Goal: Transaction & Acquisition: Purchase product/service

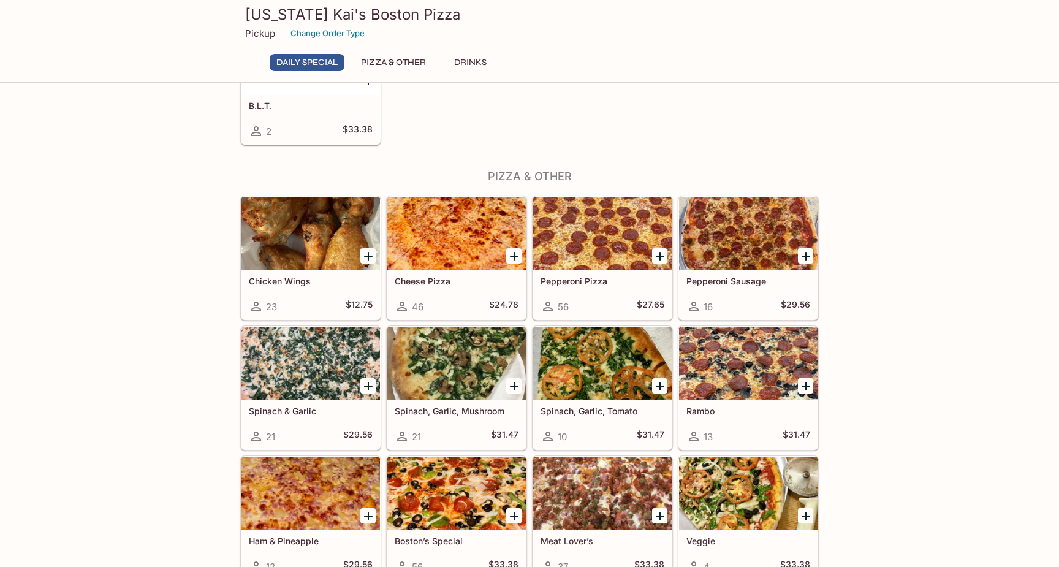
scroll to position [171, 0]
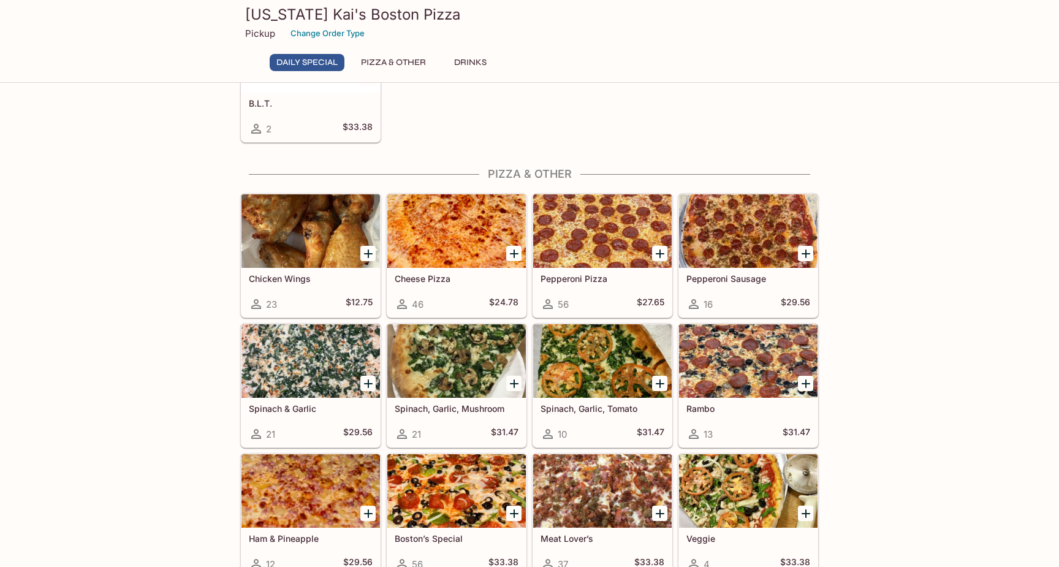
click at [512, 252] on icon "Add Cheese Pizza" at bounding box center [514, 253] width 15 height 15
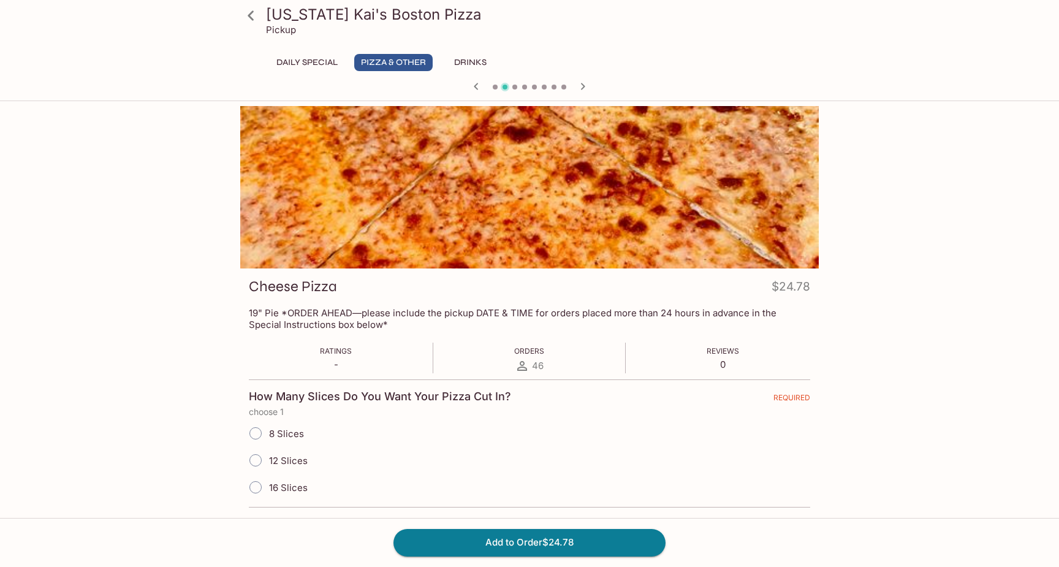
click at [257, 486] on input "16 Slices" at bounding box center [256, 487] width 26 height 26
radio input "true"
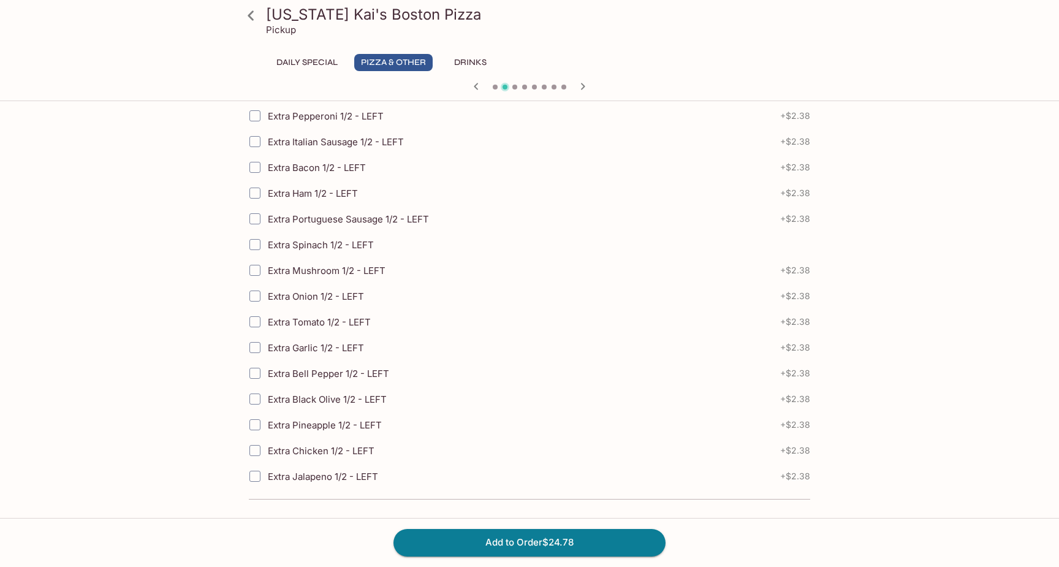
scroll to position [1562, 0]
click at [538, 540] on button "Add to Order $24.78" at bounding box center [529, 542] width 272 height 27
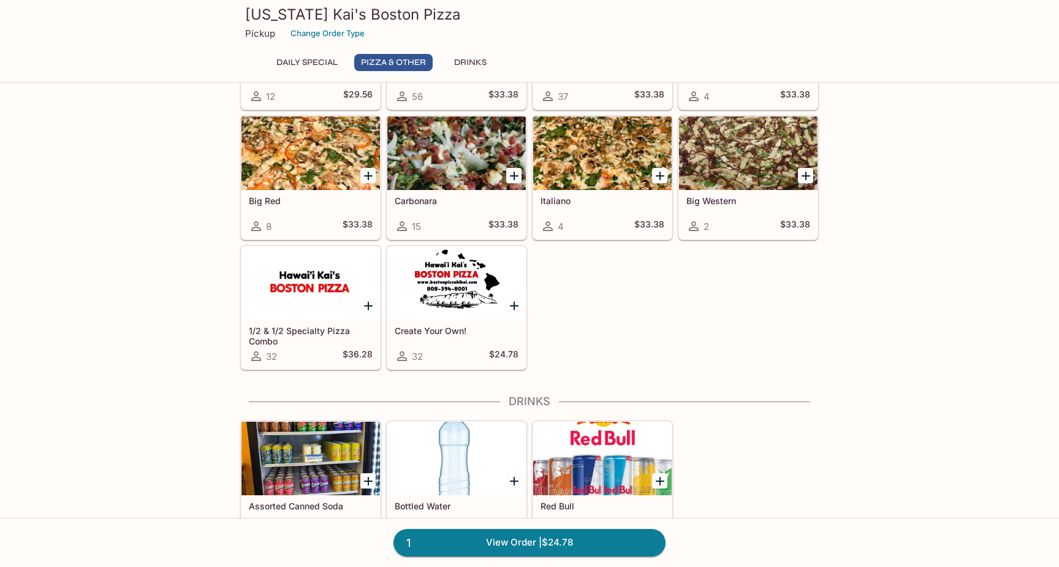
scroll to position [642, 0]
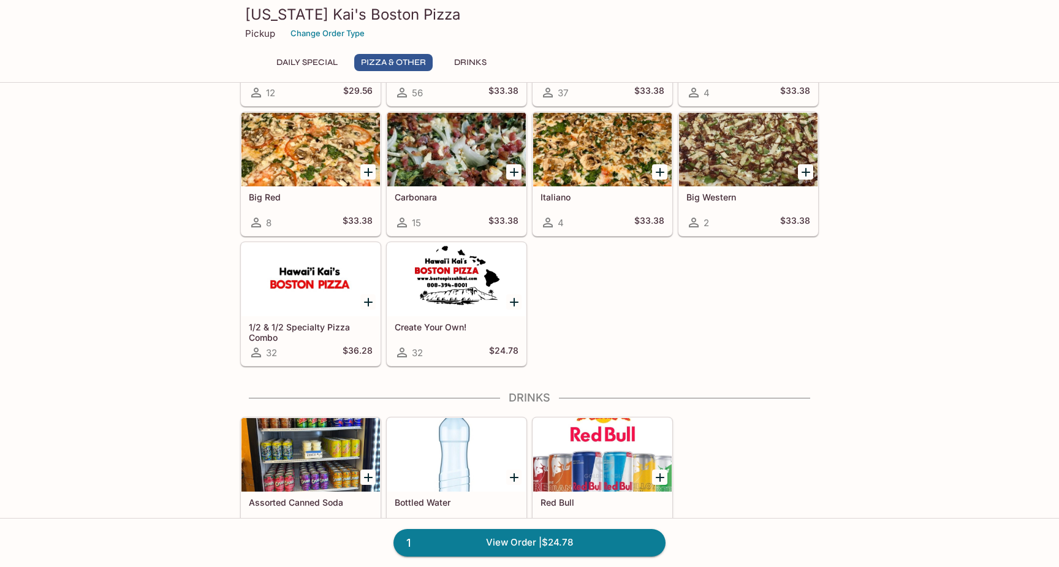
click at [369, 300] on icon "Add 1/2 & 1/2 Specialty Pizza Combo" at bounding box center [368, 302] width 9 height 9
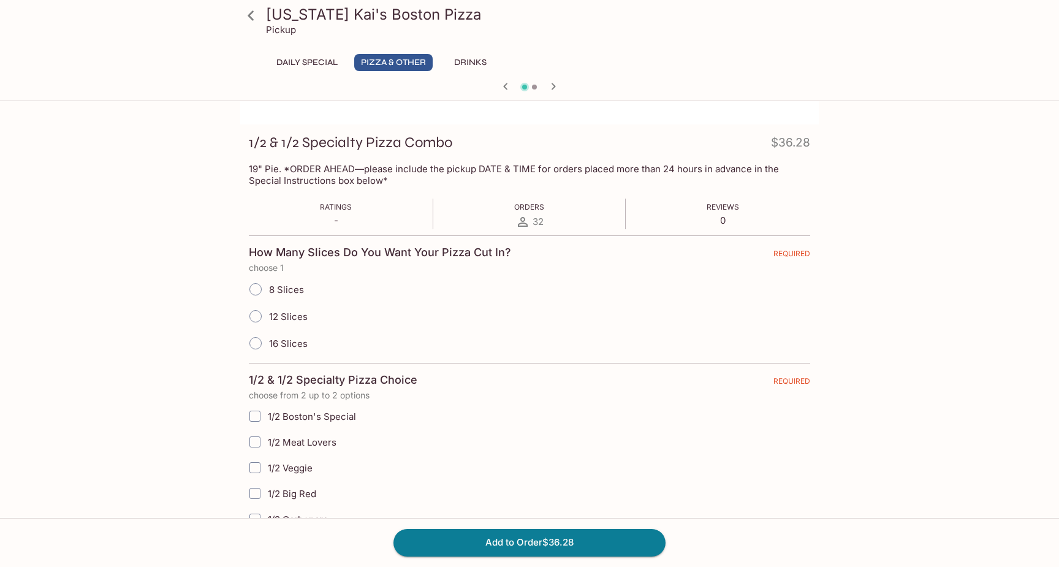
scroll to position [146, 0]
click at [253, 341] on input "16 Slices" at bounding box center [256, 341] width 26 height 26
radio input "true"
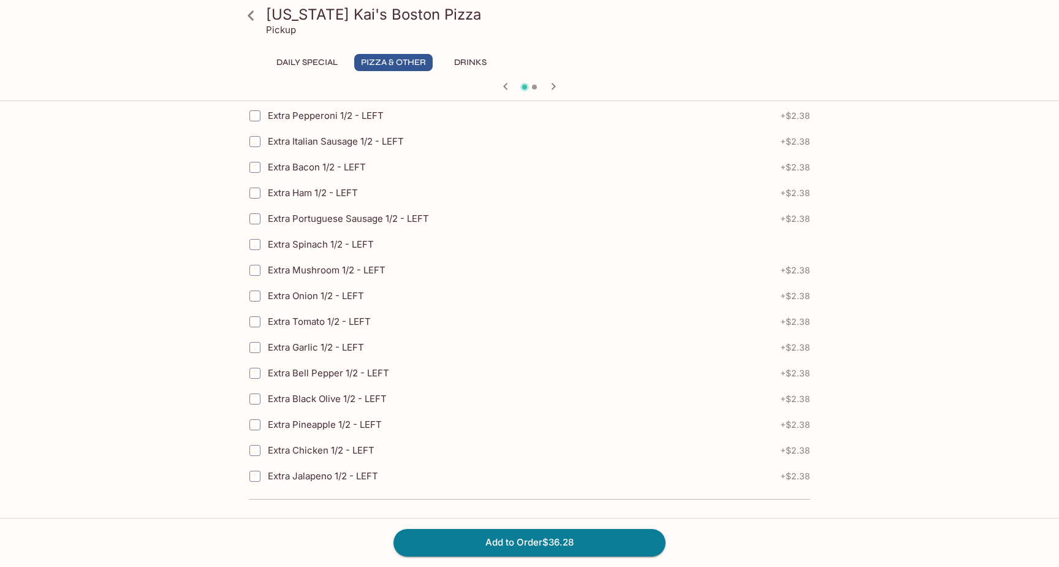
scroll to position [1789, 0]
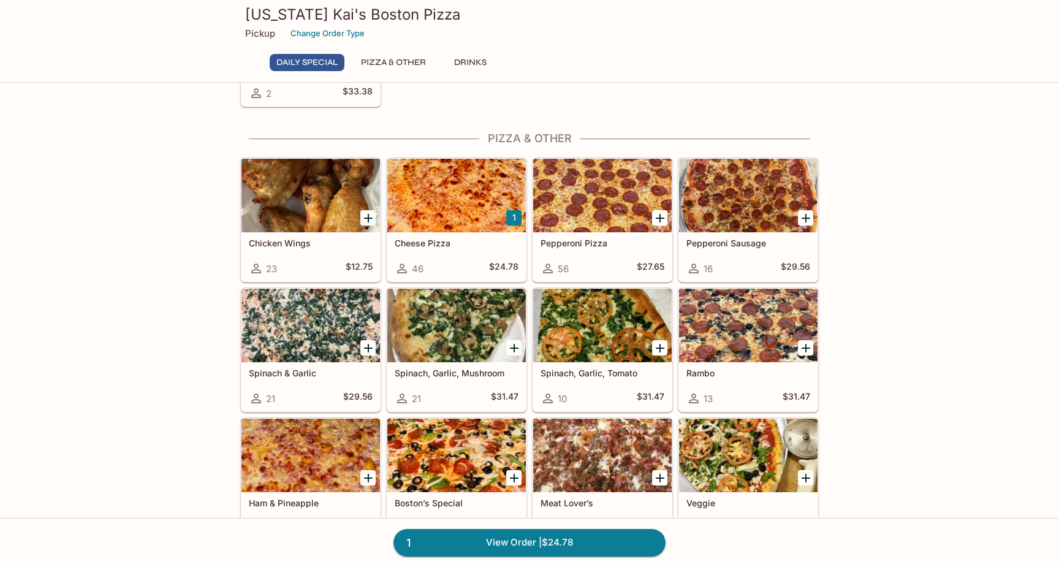
scroll to position [217, 0]
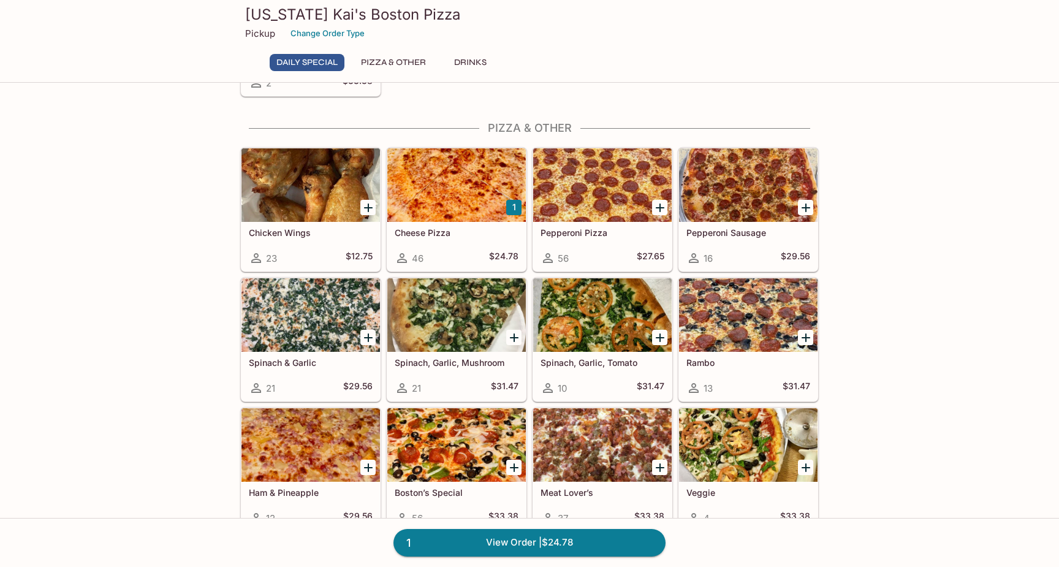
click at [366, 336] on icon "Add Spinach & Garlic" at bounding box center [368, 337] width 15 height 15
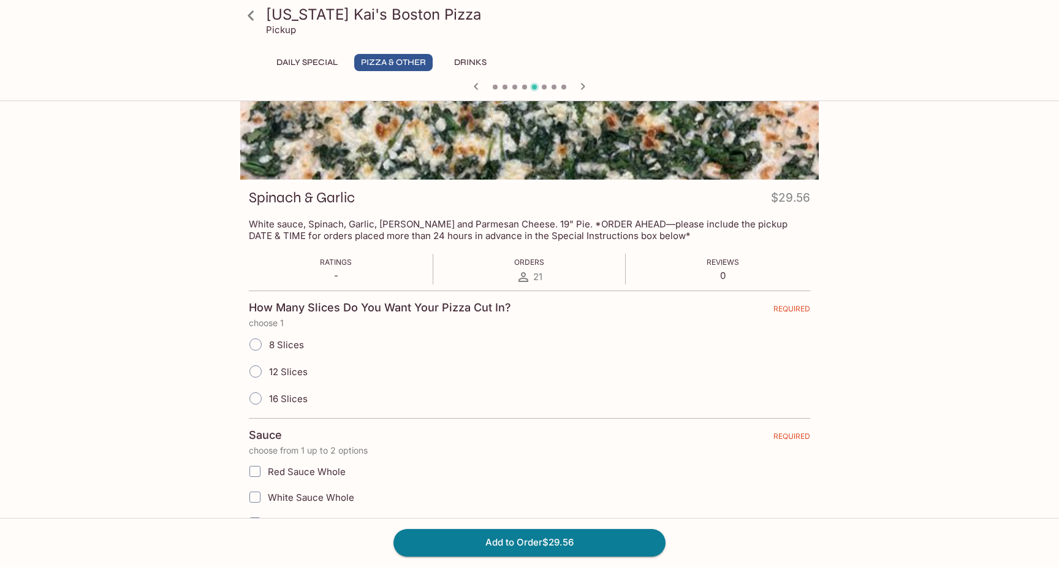
scroll to position [102, 0]
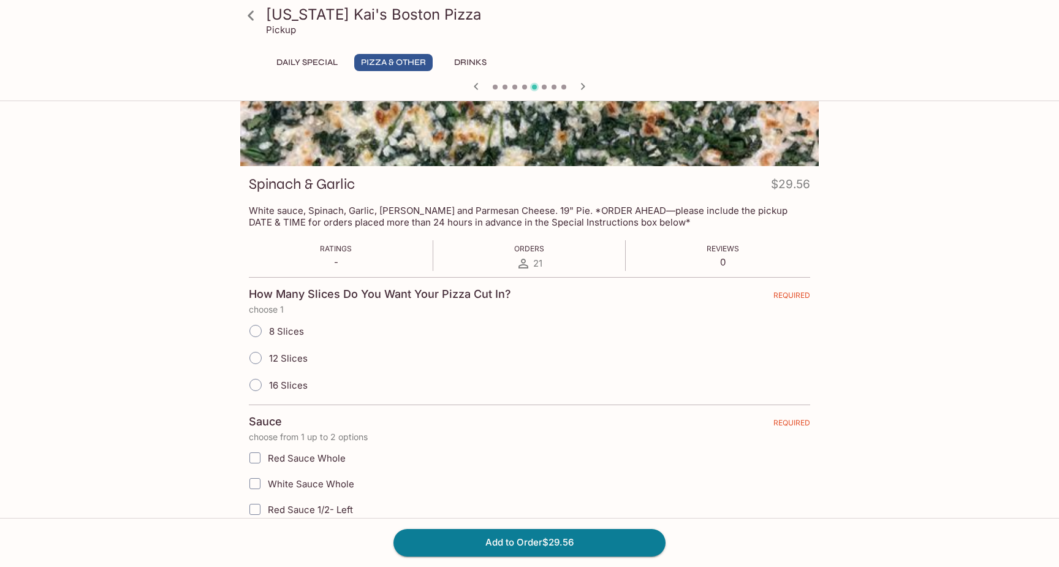
click at [255, 387] on input "16 Slices" at bounding box center [256, 385] width 26 height 26
radio input "true"
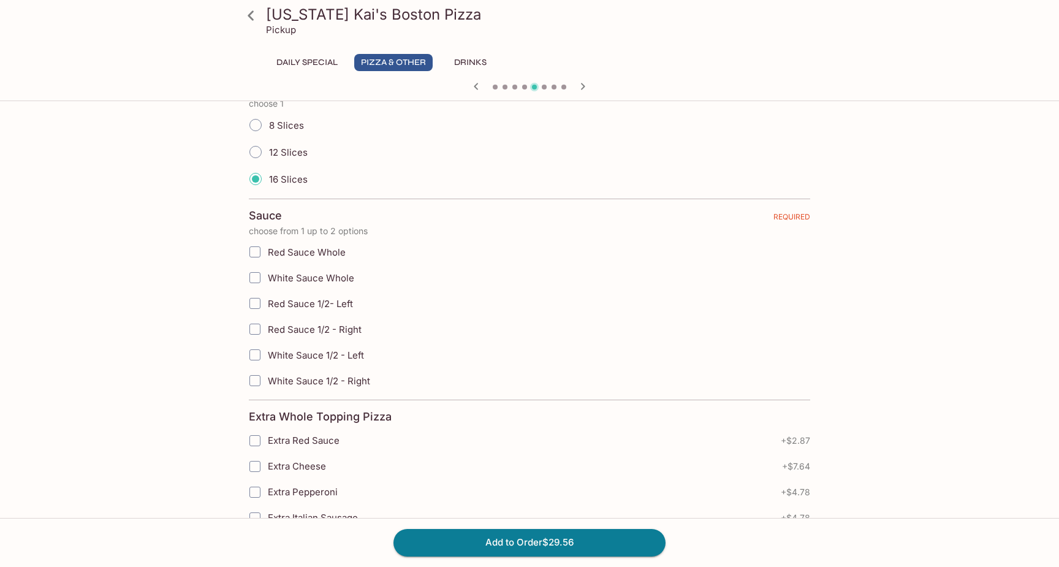
scroll to position [309, 0]
click at [259, 248] on input "Red Sauce Whole" at bounding box center [255, 251] width 25 height 25
checkbox input "true"
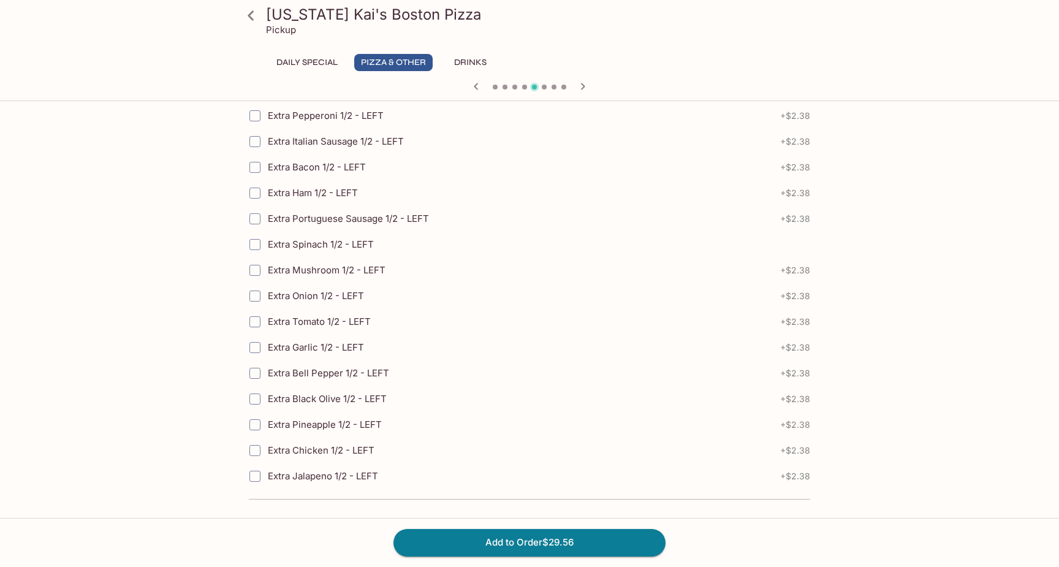
scroll to position [1763, 0]
click at [544, 539] on button "Add to Order $29.56" at bounding box center [529, 542] width 272 height 27
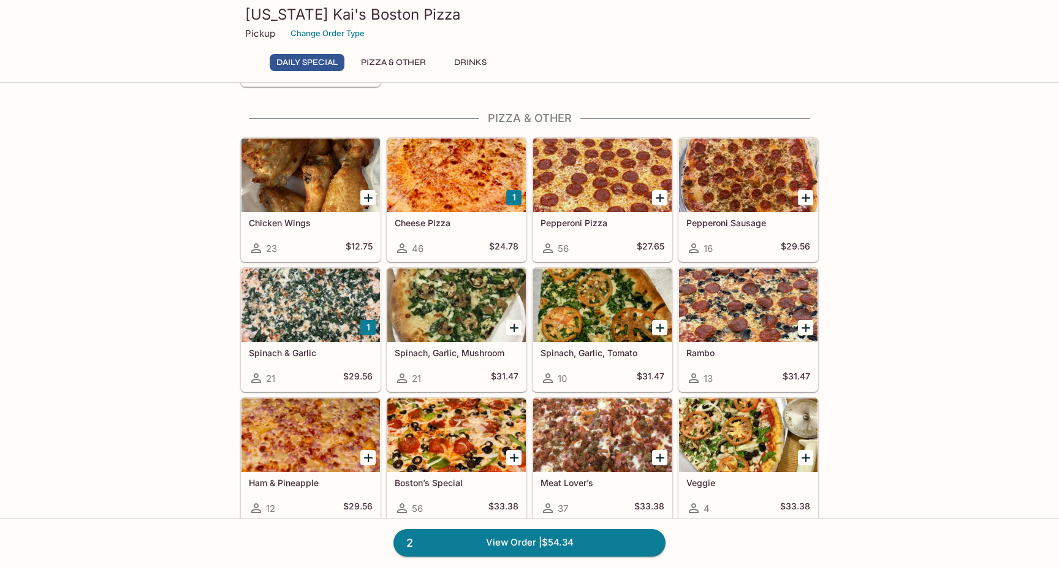
scroll to position [227, 0]
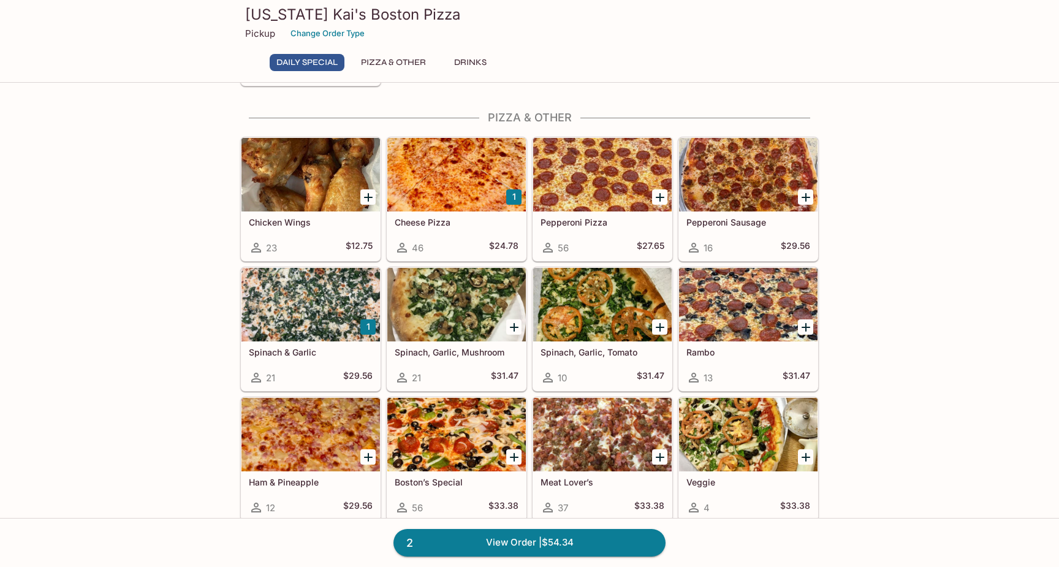
click at [720, 312] on div at bounding box center [748, 305] width 138 height 74
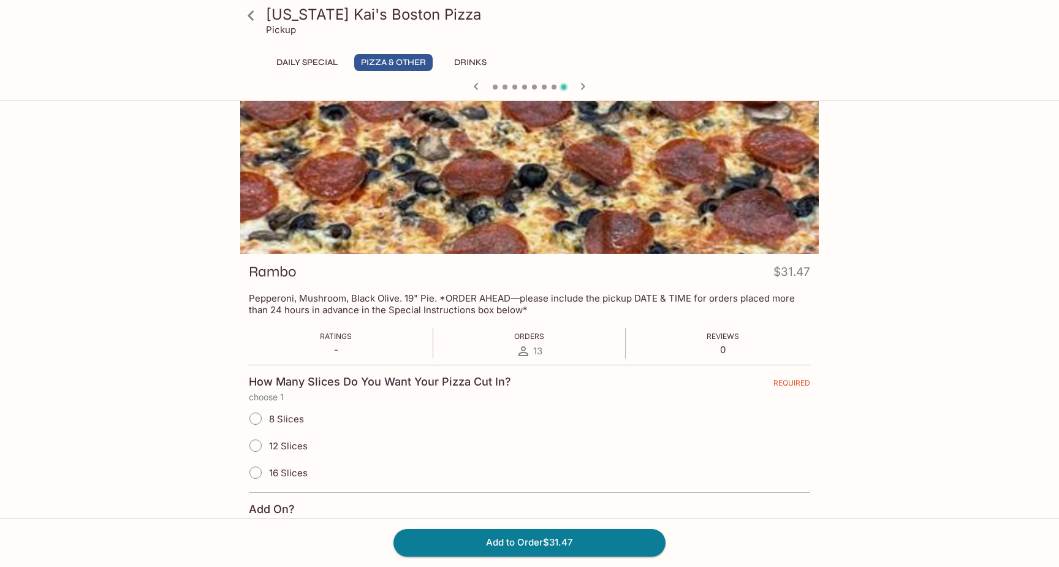
scroll to position [21, 0]
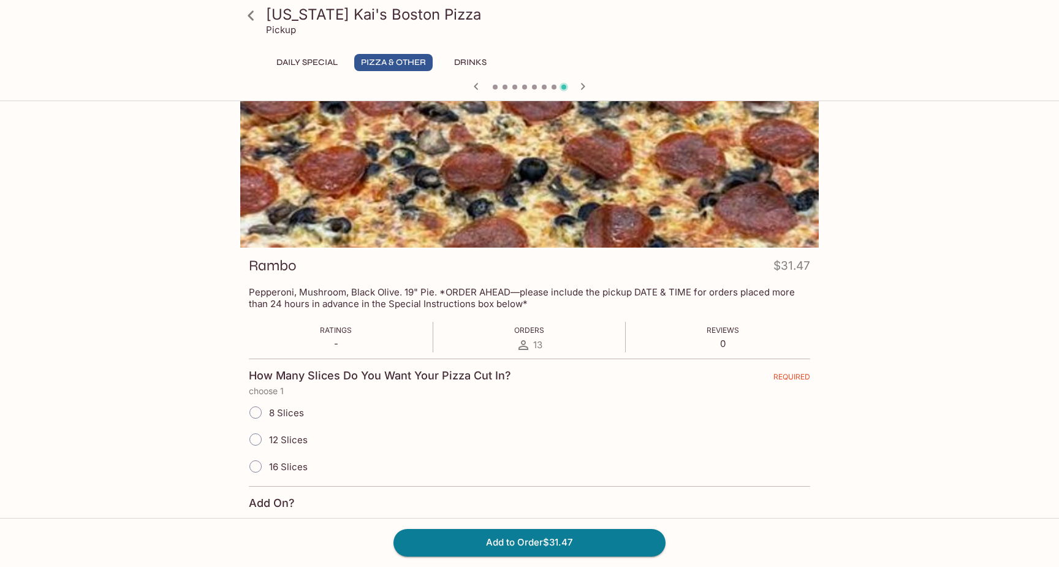
click at [257, 469] on input "16 Slices" at bounding box center [256, 466] width 26 height 26
radio input "true"
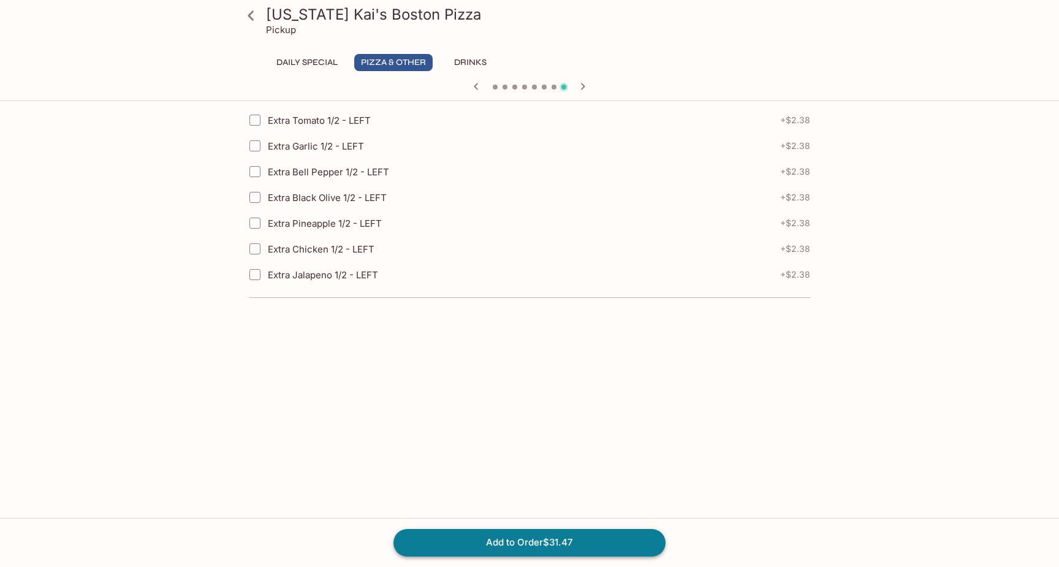
scroll to position [1763, 0]
click at [522, 546] on button "Add to Order $31.47" at bounding box center [529, 542] width 272 height 27
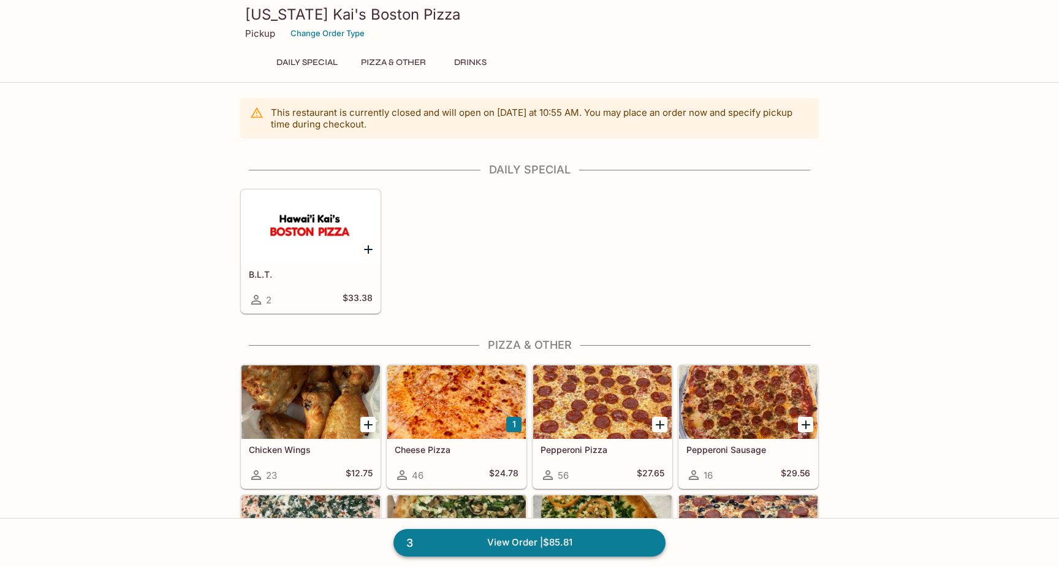
click at [516, 546] on link "3 View Order | $85.81" at bounding box center [529, 542] width 272 height 27
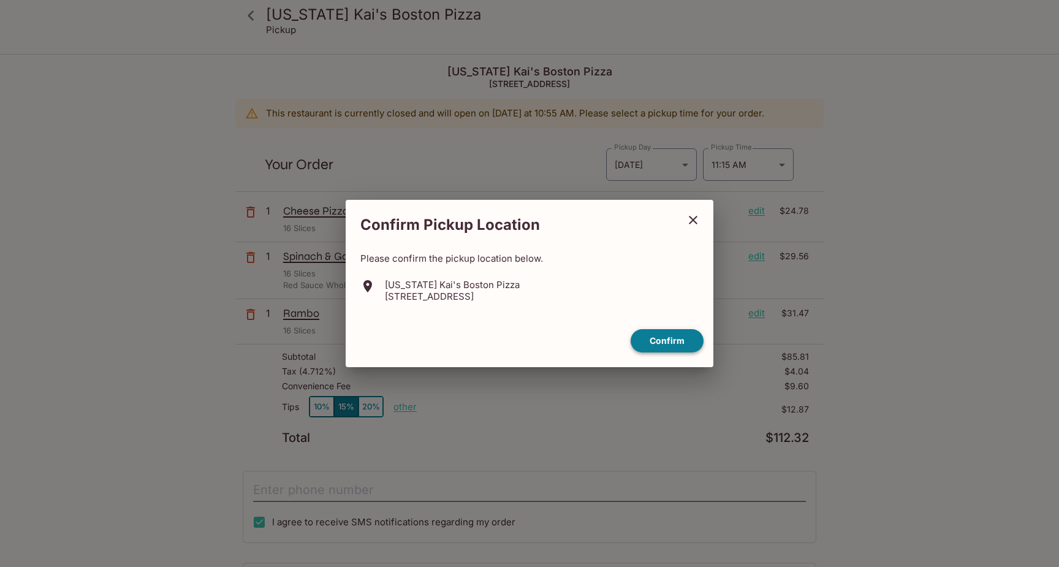
click at [660, 342] on button "Confirm" at bounding box center [666, 341] width 73 height 24
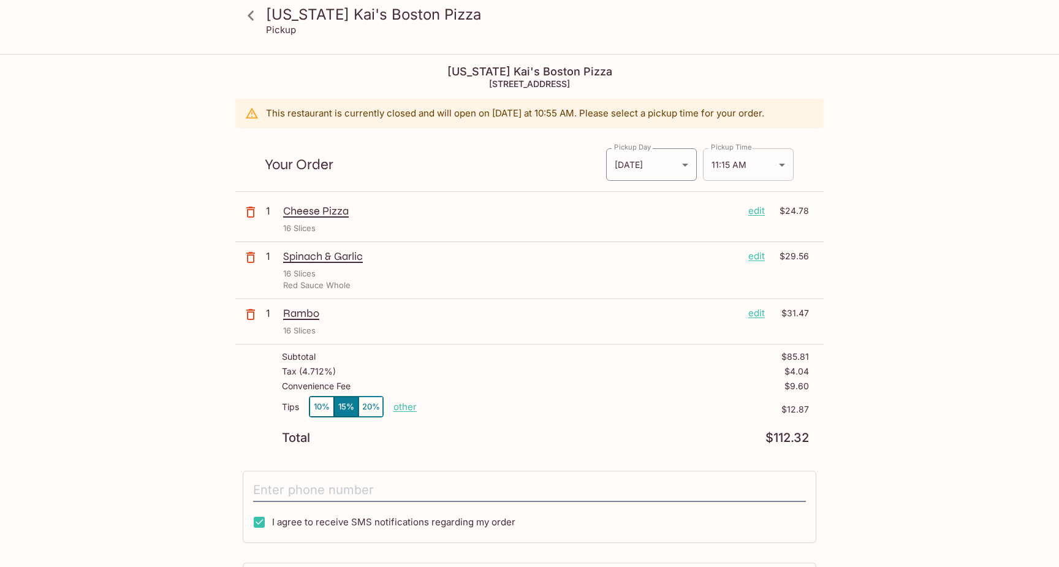
click at [784, 165] on body "[US_STATE] Kai's Boston Pizza Pickup [US_STATE] [PERSON_NAME]'s Boston Pizza [S…" at bounding box center [529, 338] width 1059 height 567
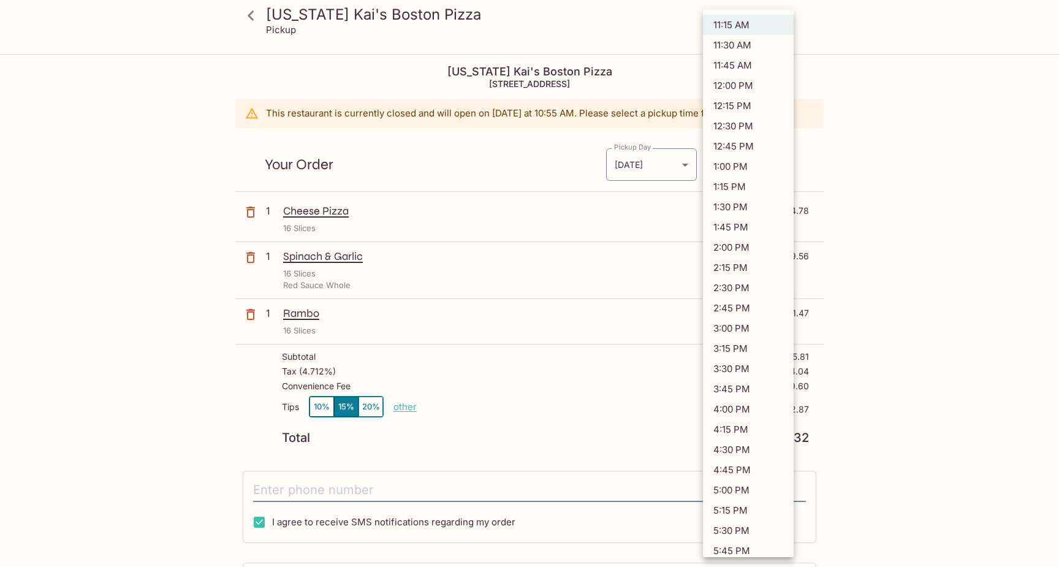
click at [753, 24] on li "11:15 AM" at bounding box center [748, 25] width 91 height 20
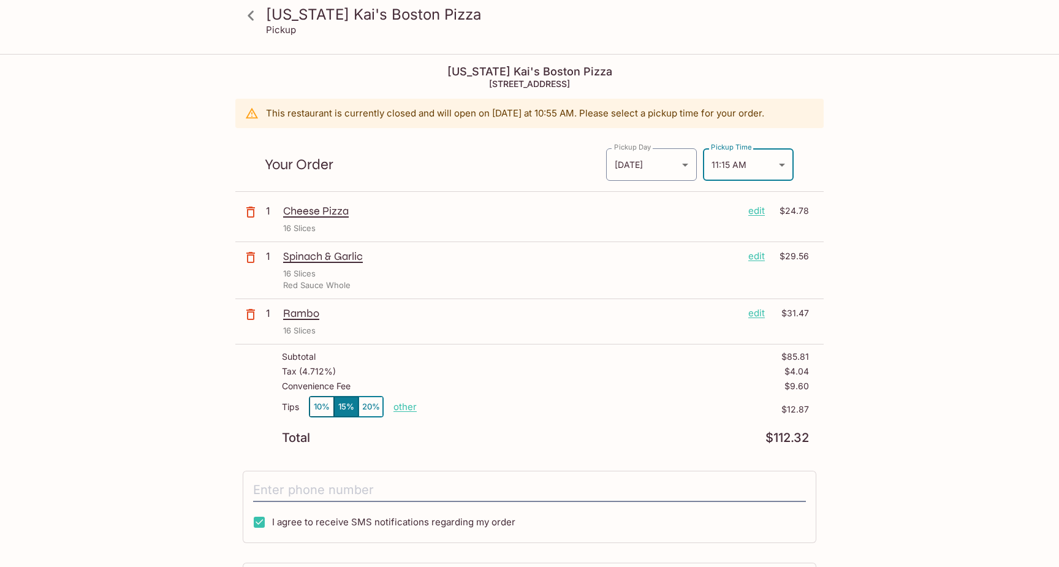
click at [780, 165] on body "[US_STATE] Kai's Boston Pizza Pickup [US_STATE] [PERSON_NAME]'s Boston Pizza [S…" at bounding box center [529, 338] width 1059 height 567
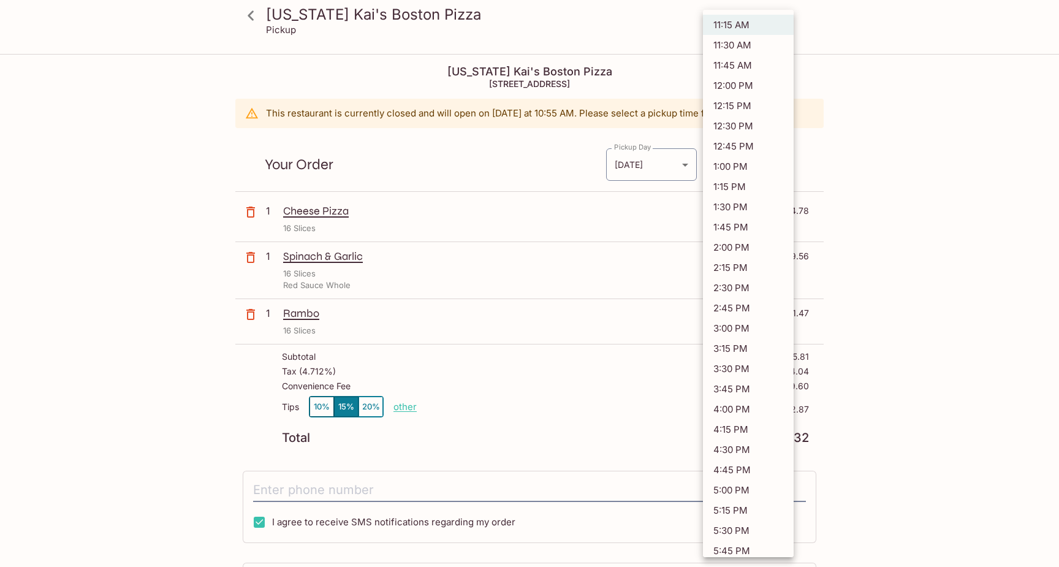
click at [740, 44] on li "11:30 AM" at bounding box center [748, 45] width 91 height 20
type input "[DATE]T21:30:00.000000Z"
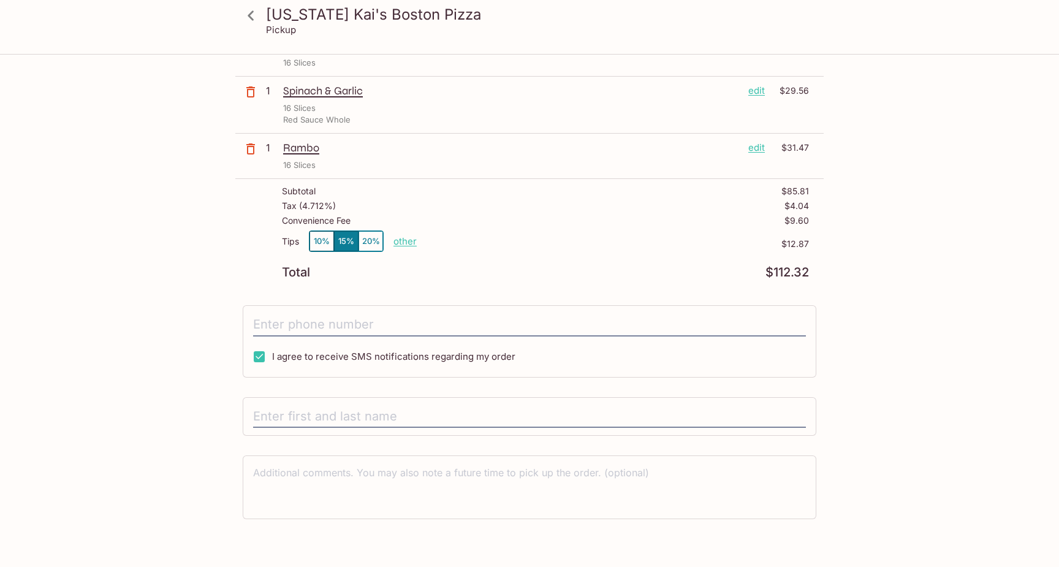
scroll to position [166, 0]
click at [408, 243] on p "other" at bounding box center [404, 241] width 23 height 12
click at [488, 237] on input "12.87" at bounding box center [475, 240] width 39 height 13
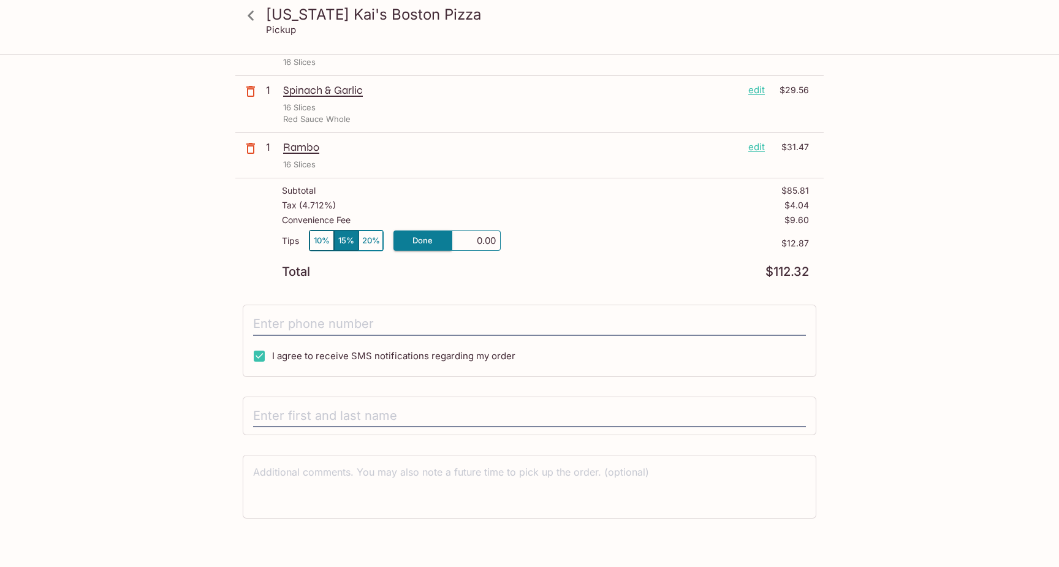
click at [472, 240] on input "0.00" at bounding box center [475, 240] width 39 height 13
click at [480, 241] on input "0.00" at bounding box center [475, 240] width 39 height 13
type input "5.00"
click at [670, 208] on div "Tax ( 4.712% ) $4.04" at bounding box center [545, 207] width 527 height 15
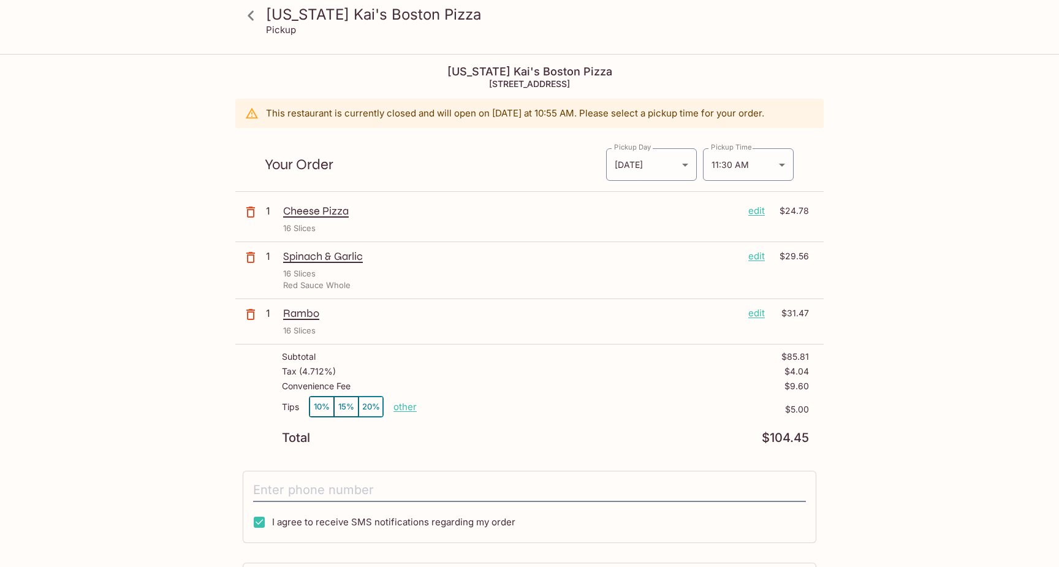
scroll to position [0, 0]
click at [761, 257] on p "edit" at bounding box center [756, 255] width 17 height 13
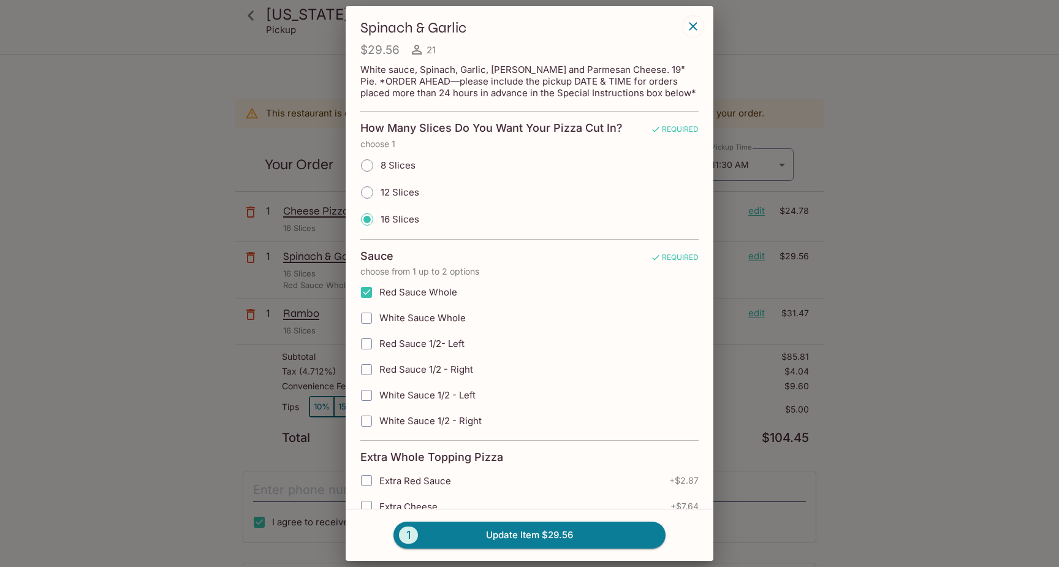
click at [368, 317] on input "White Sauce Whole" at bounding box center [366, 318] width 25 height 25
checkbox input "true"
click at [368, 292] on input "Red Sauce Whole" at bounding box center [366, 292] width 25 height 25
checkbox input "false"
click at [491, 538] on button "1 Update Item $29.56" at bounding box center [529, 534] width 272 height 27
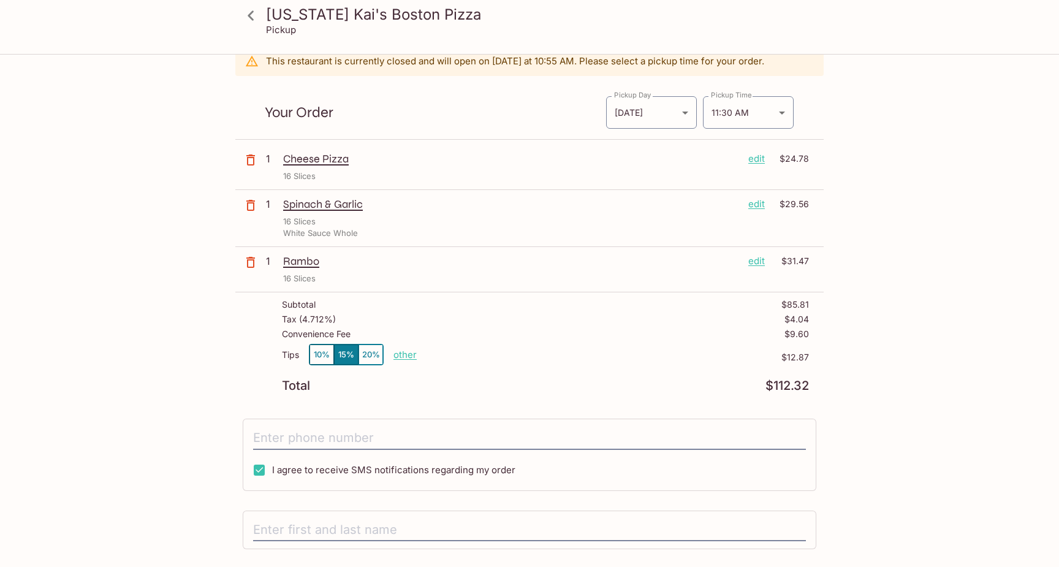
scroll to position [55, 0]
click at [399, 355] on p "other" at bounding box center [404, 352] width 23 height 12
type input "5.00"
click at [695, 330] on div "Convenience Fee $9.60" at bounding box center [545, 334] width 527 height 15
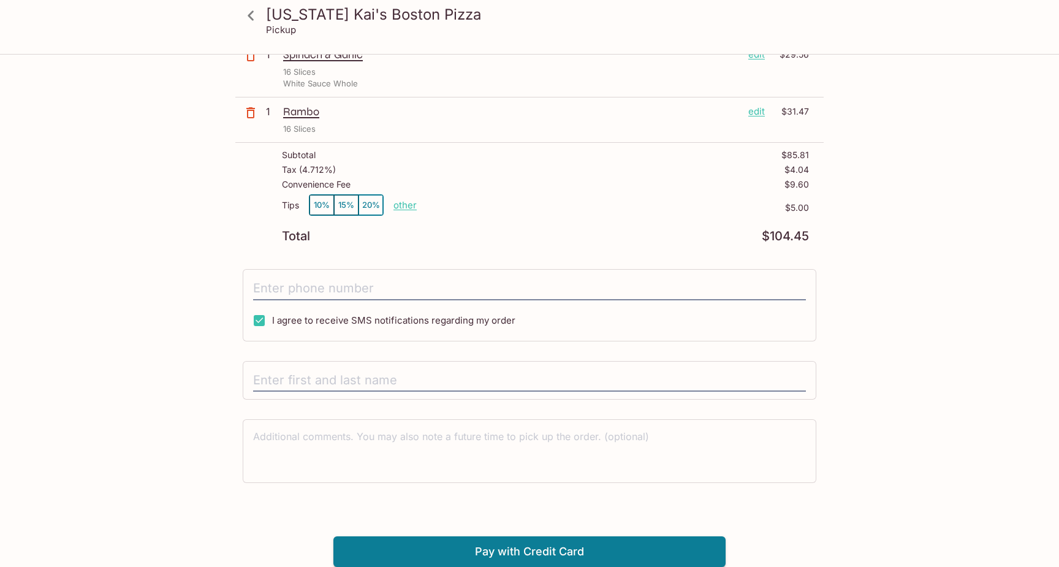
scroll to position [201, 0]
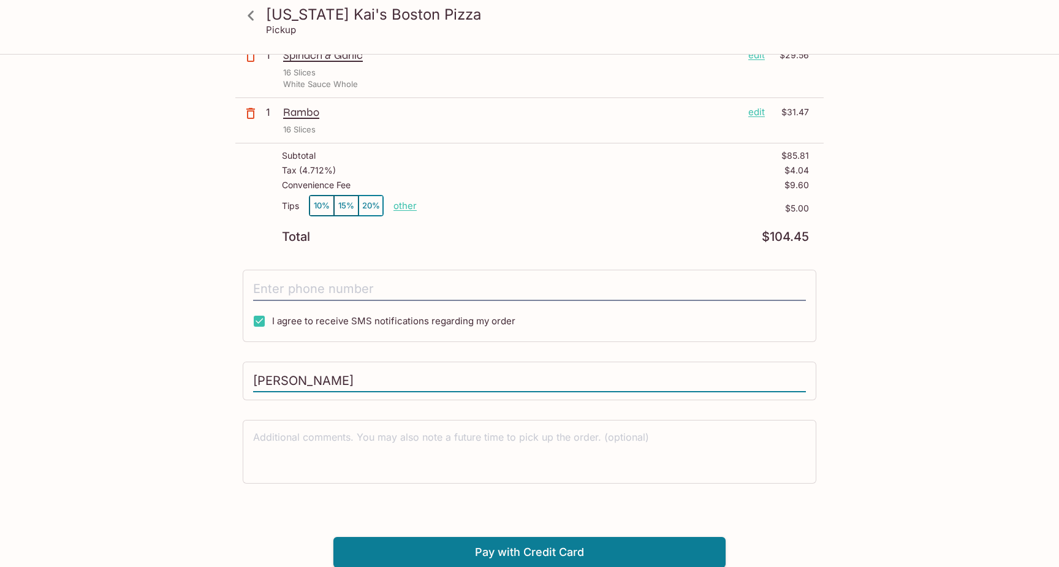
type input "[PERSON_NAME]"
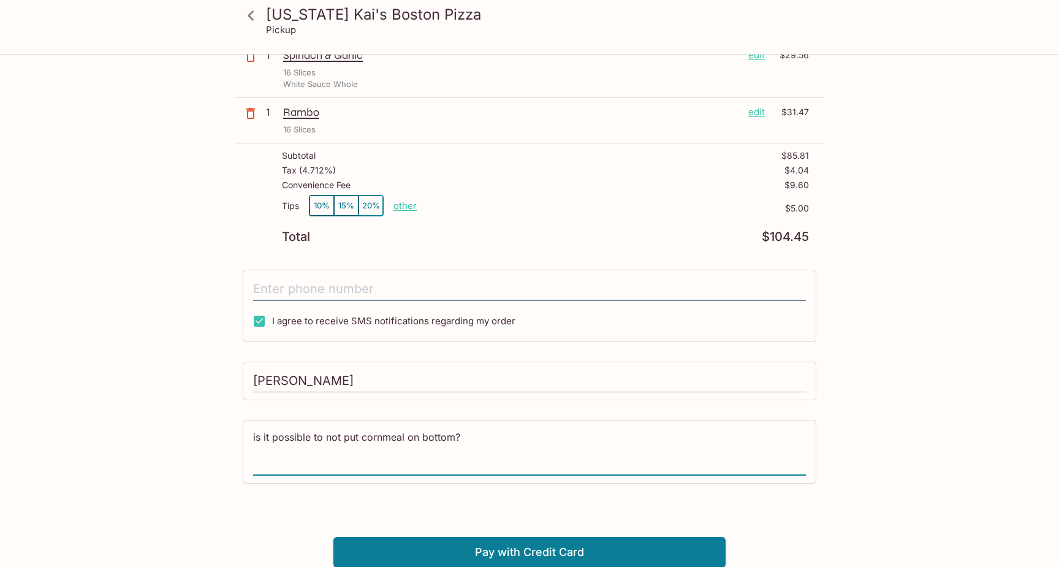
type textarea "is it possible to not put cornmeal on bottom?"
click at [416, 440] on textarea "is it possible to not put cornmeal on bottom?" at bounding box center [529, 451] width 553 height 42
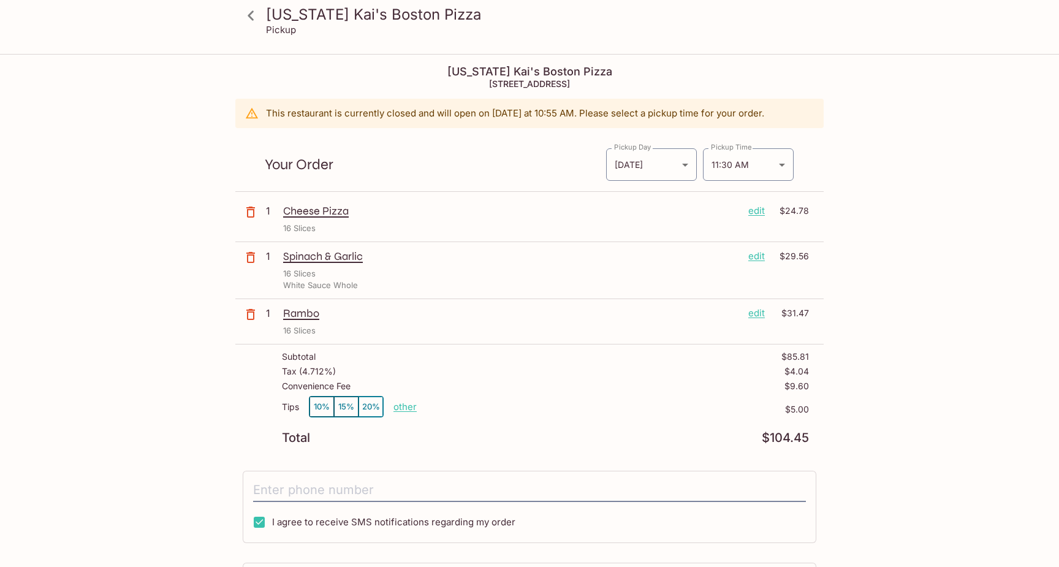
scroll to position [0, 0]
click at [981, 170] on div "[US_STATE] Kai's Boston Pizza Pickup [US_STATE] [PERSON_NAME]'s Boston Pizza [S…" at bounding box center [529, 338] width 1059 height 567
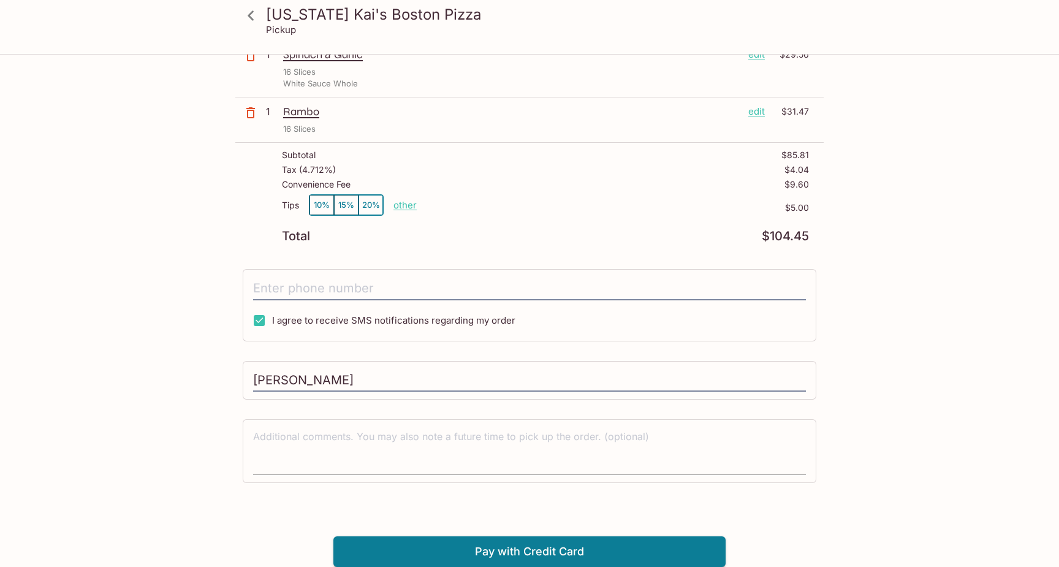
scroll to position [201, 0]
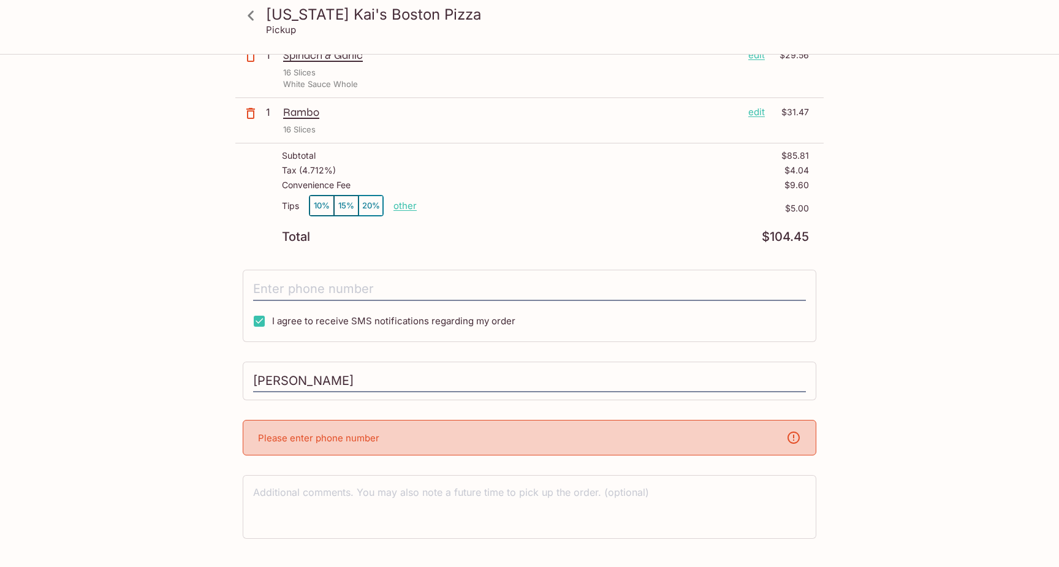
click at [581, 435] on div "Please enter phone number" at bounding box center [529, 438] width 573 height 36
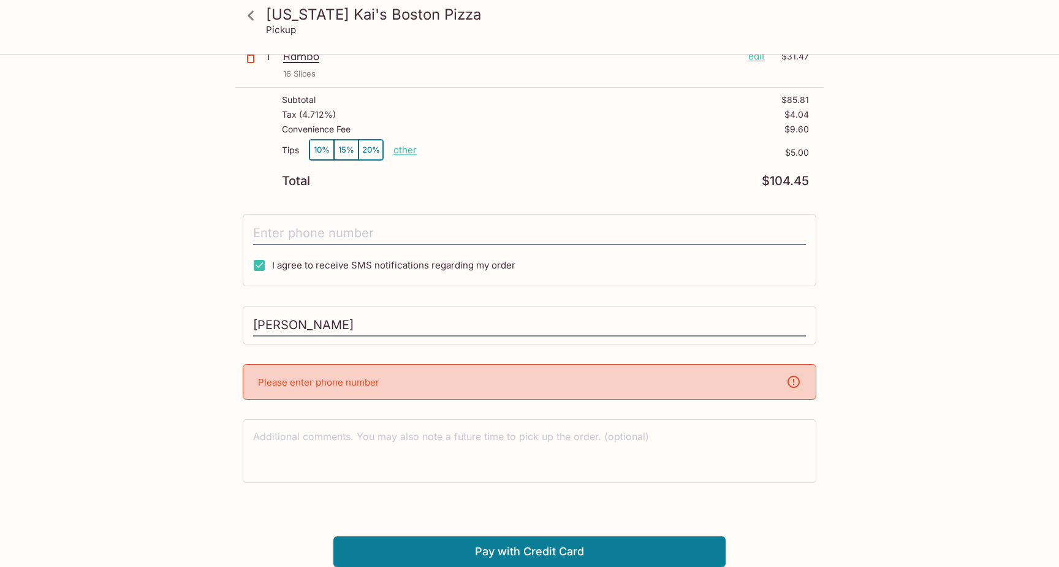
scroll to position [256, 0]
click at [284, 385] on p "Please enter phone number" at bounding box center [318, 383] width 121 height 12
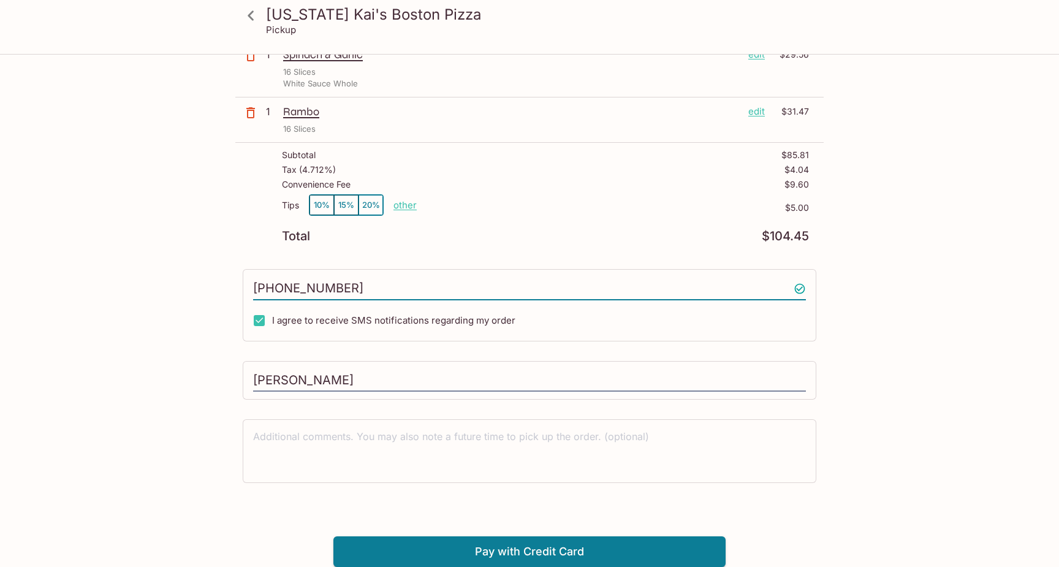
scroll to position [201, 0]
type input "[PHONE_NUMBER]"
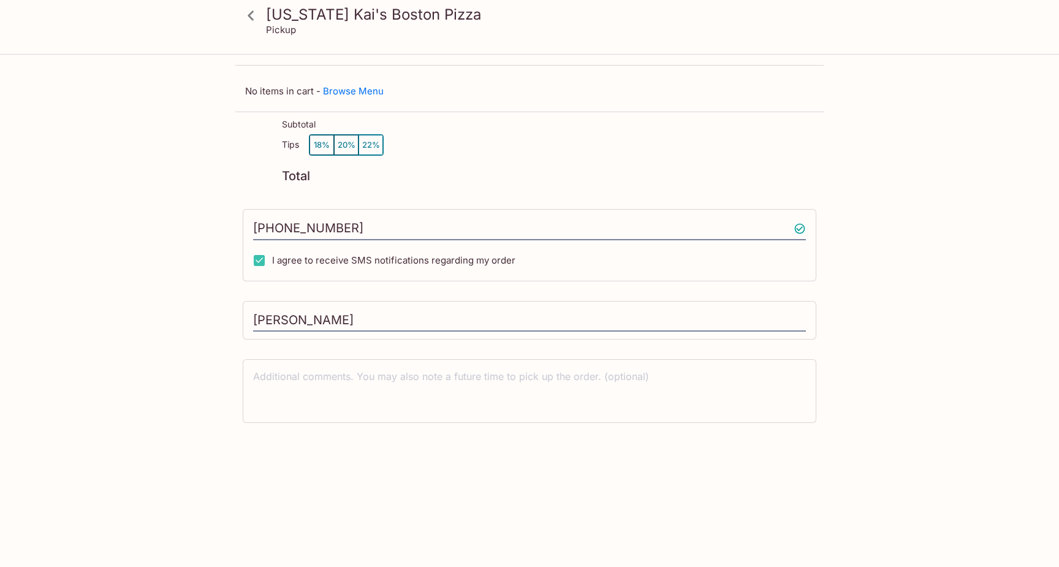
scroll to position [55, 0]
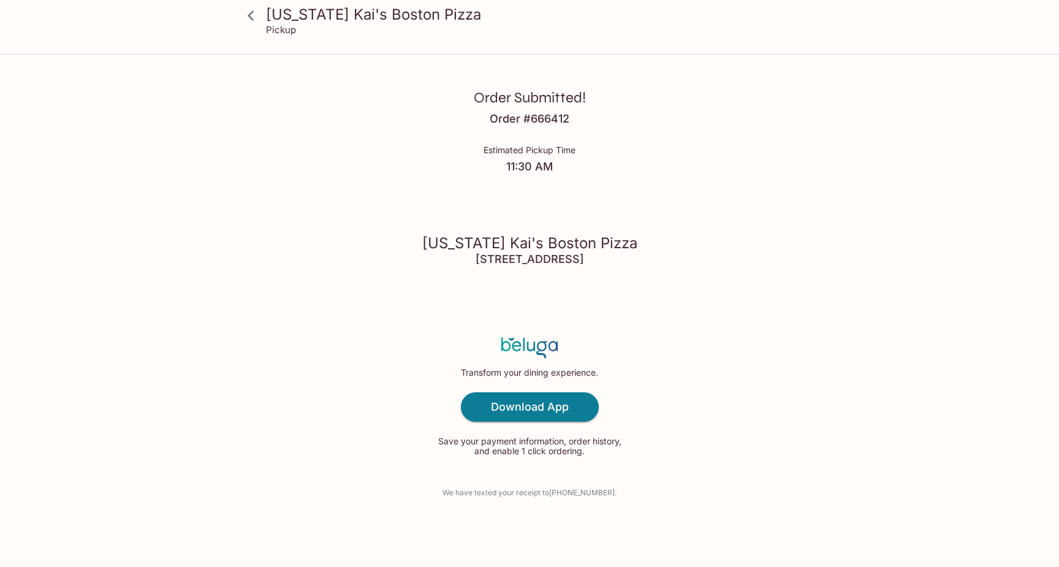
click at [547, 144] on div "Order Submitted! Order # 666412 Estimated Pickup Time 11:30 AM [US_STATE] Kai's…" at bounding box center [529, 283] width 784 height 567
